Goal: Task Accomplishment & Management: Use online tool/utility

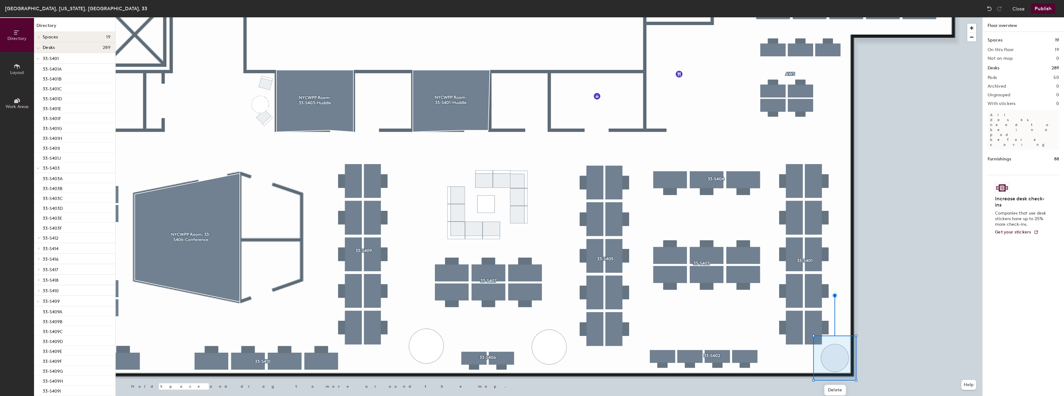
click at [1049, 10] on button "Publish" at bounding box center [1043, 9] width 24 height 10
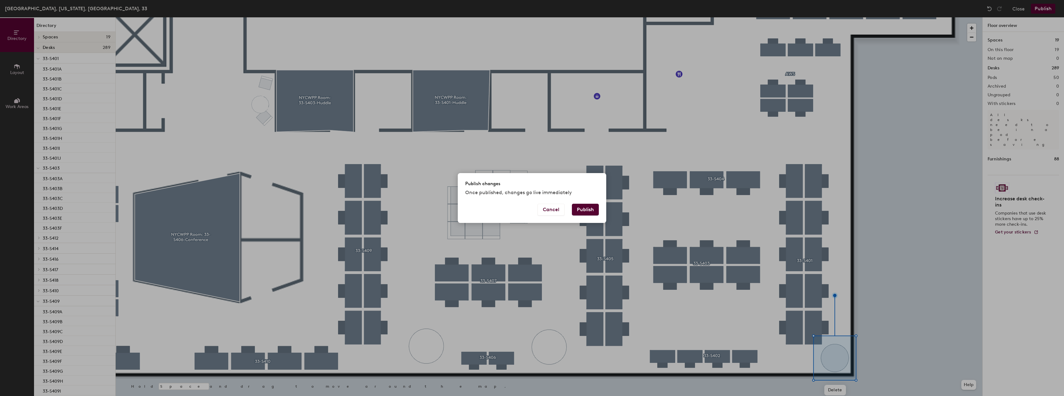
click at [597, 209] on button "Publish" at bounding box center [585, 210] width 27 height 12
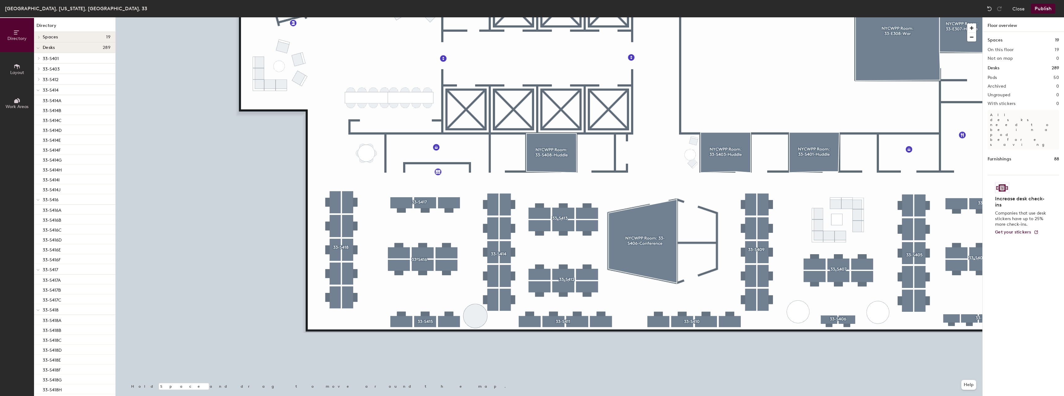
click at [1033, 11] on button "Publish" at bounding box center [1043, 9] width 24 height 10
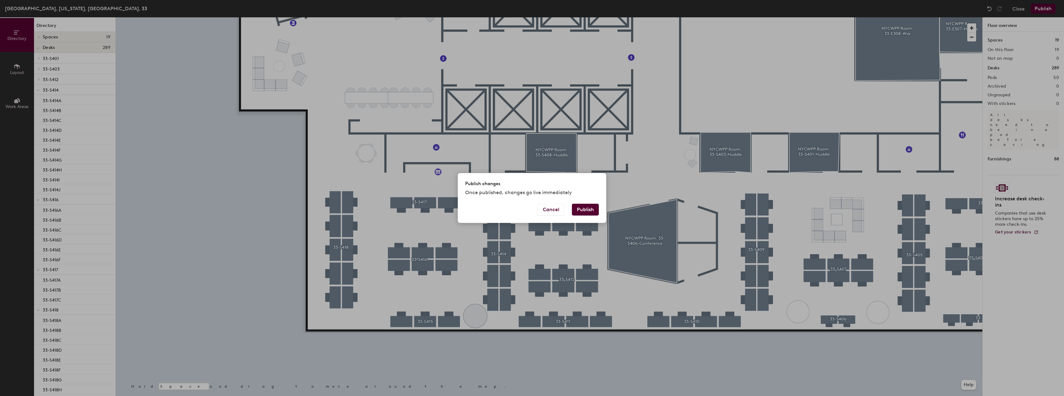
click at [583, 210] on button "Publish" at bounding box center [585, 210] width 27 height 12
